Goal: Check status: Check status

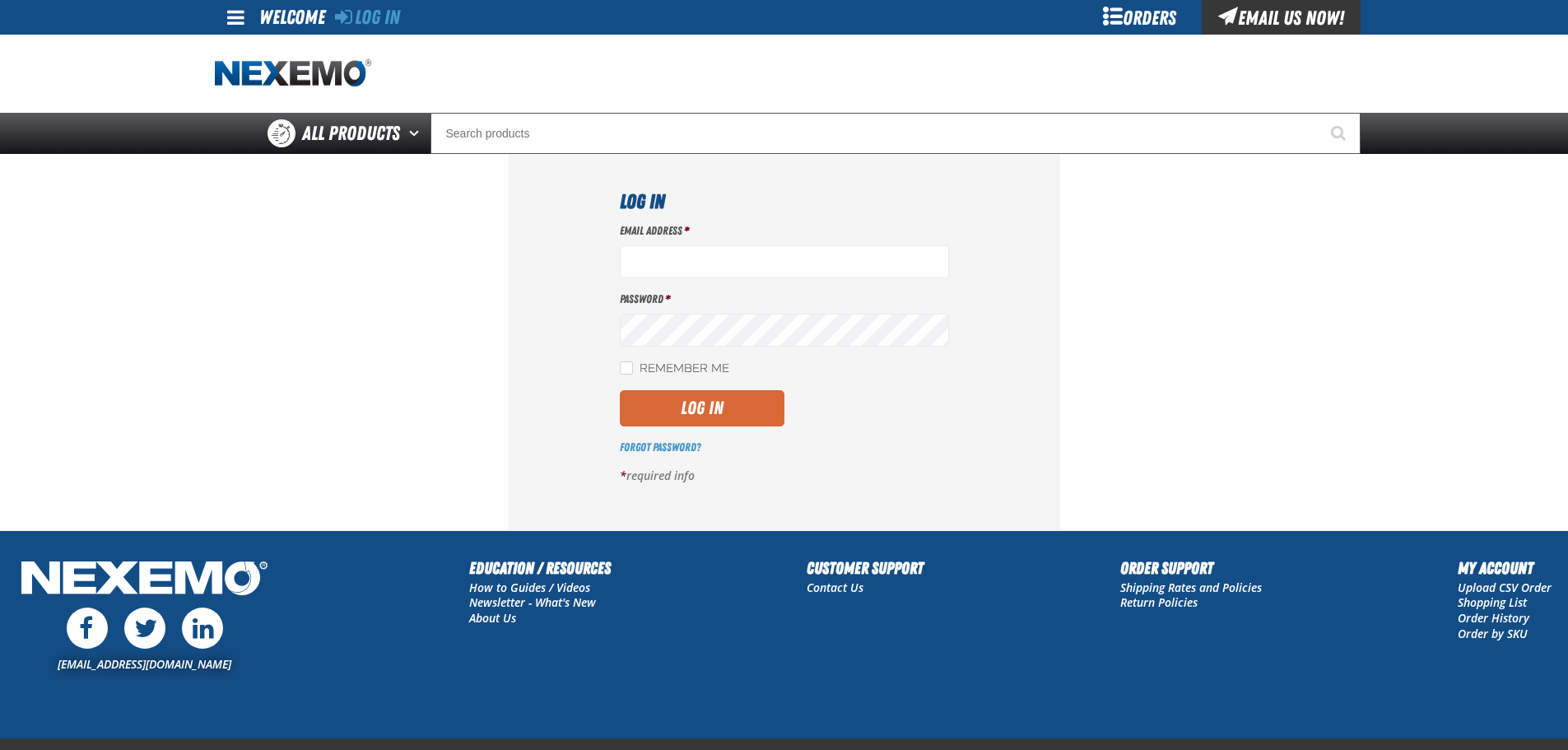
type input "[EMAIL_ADDRESS][DOMAIN_NAME]"
click at [654, 404] on button "Log In" at bounding box center [701, 408] width 164 height 36
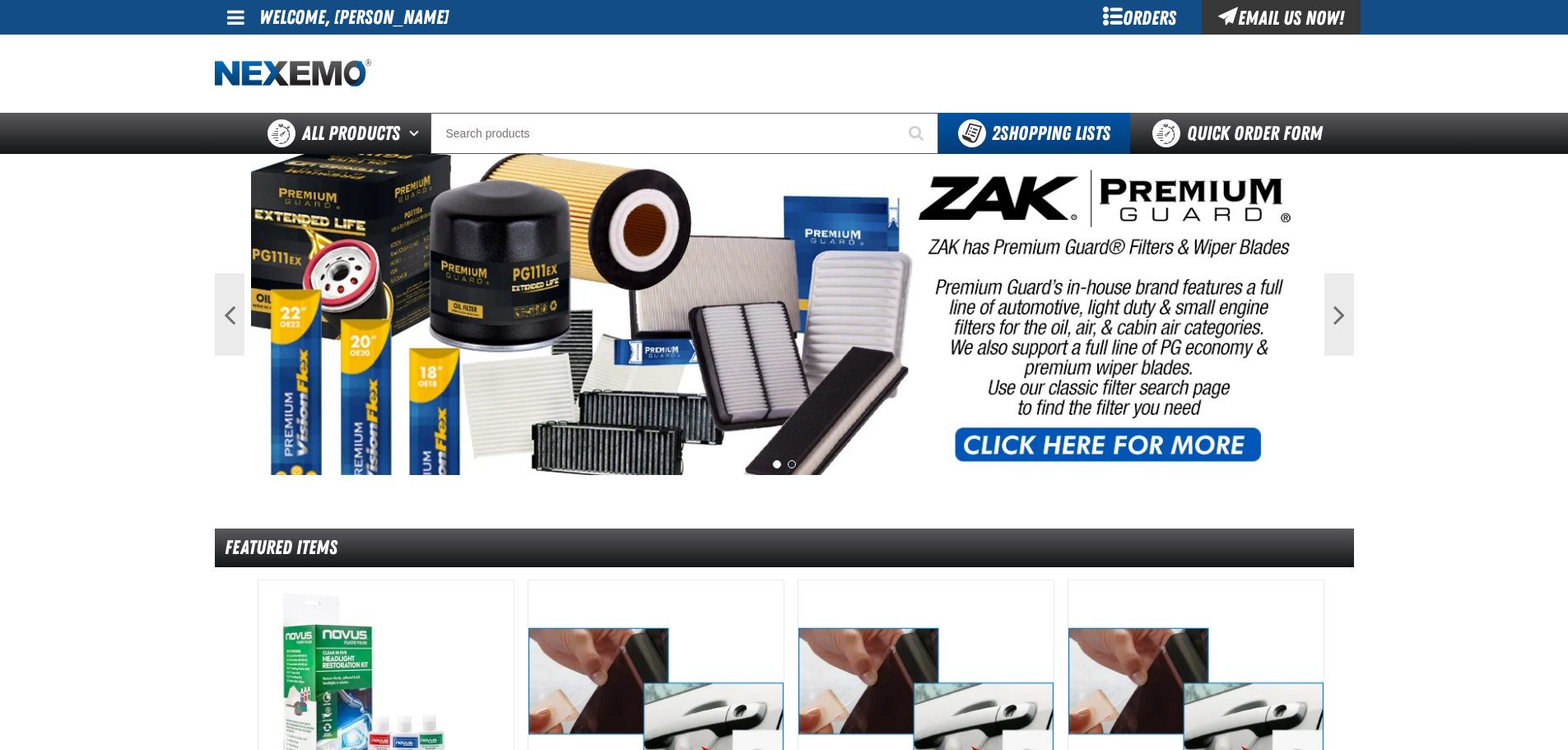
click at [1120, 17] on div "Orders" at bounding box center [1140, 17] width 123 height 35
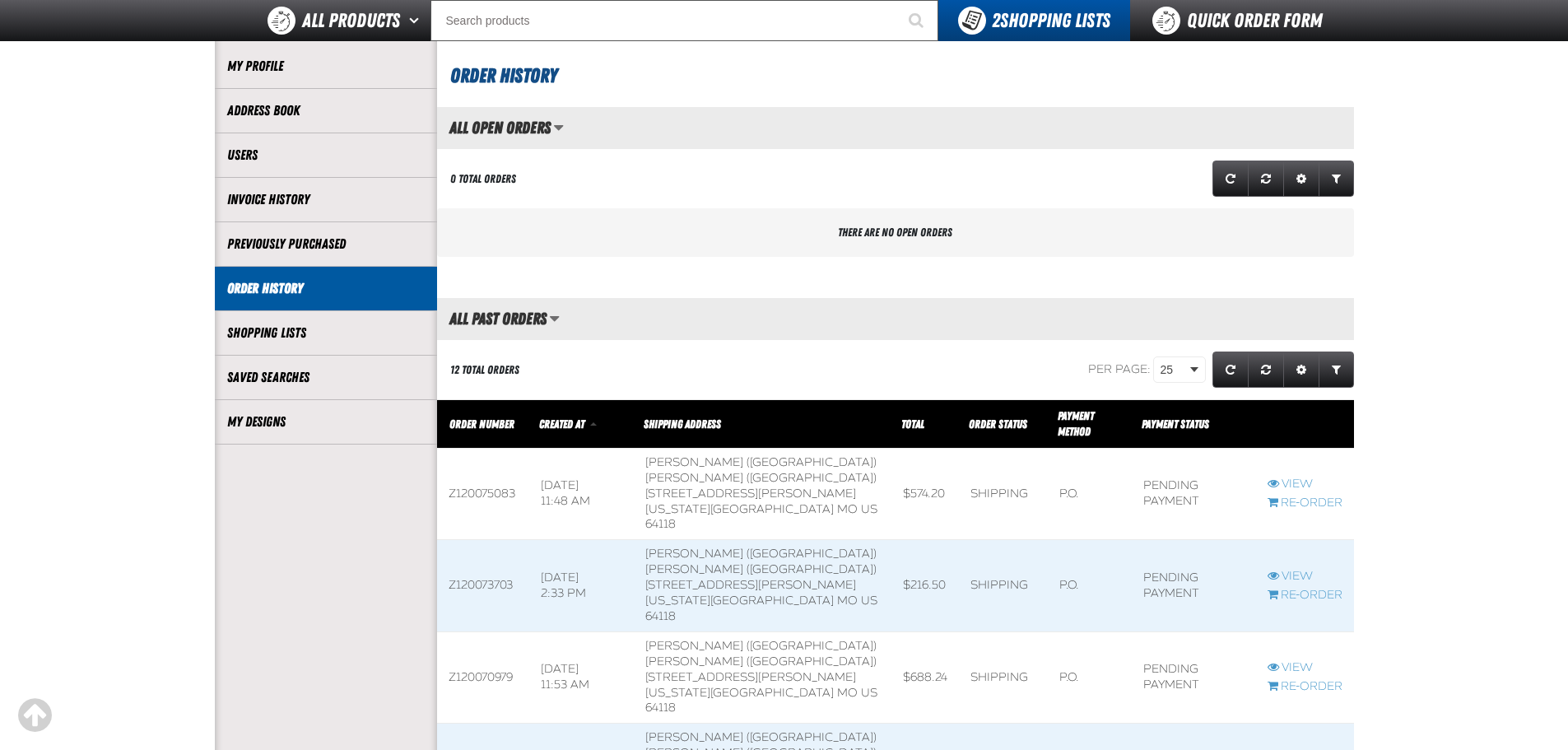
scroll to position [164, 0]
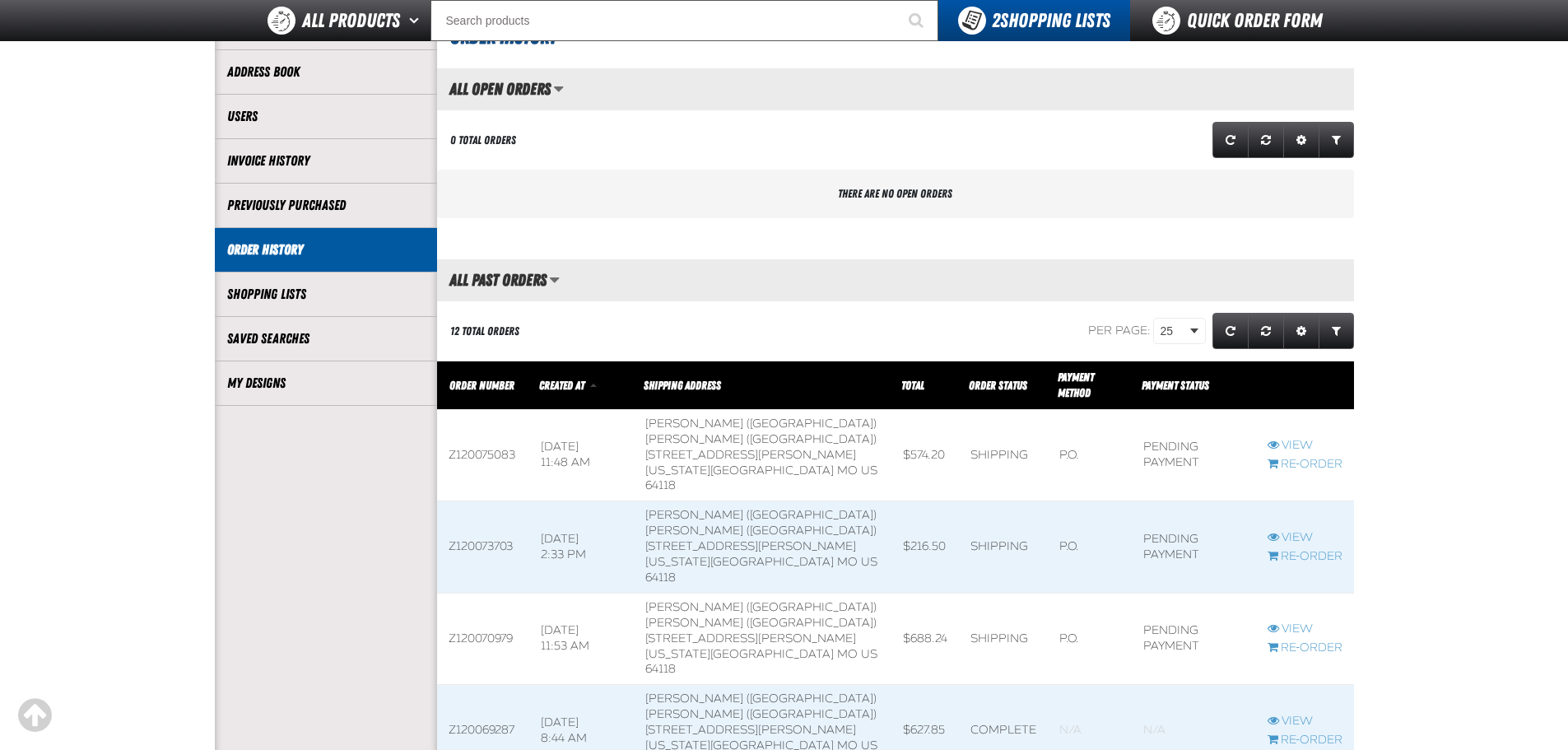
click at [491, 449] on span at bounding box center [483, 455] width 92 height 90
